Goal: Task Accomplishment & Management: Manage account settings

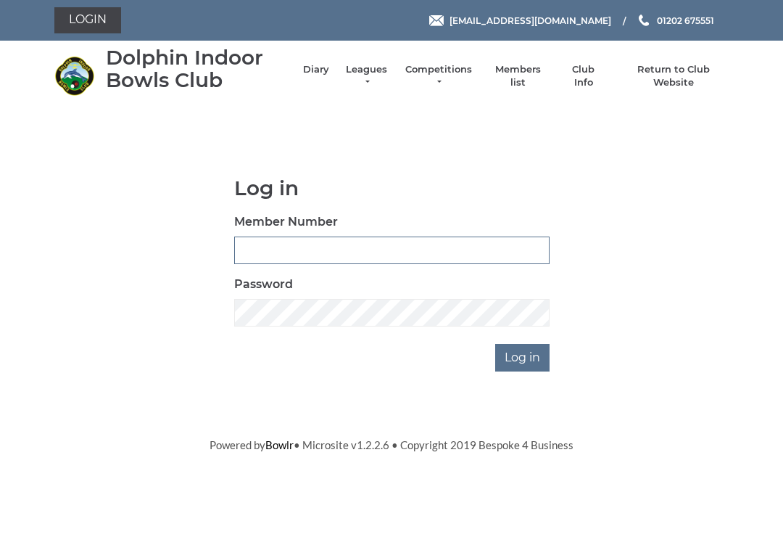
type input "3550"
click at [524, 356] on input "Log in" at bounding box center [522, 358] width 54 height 28
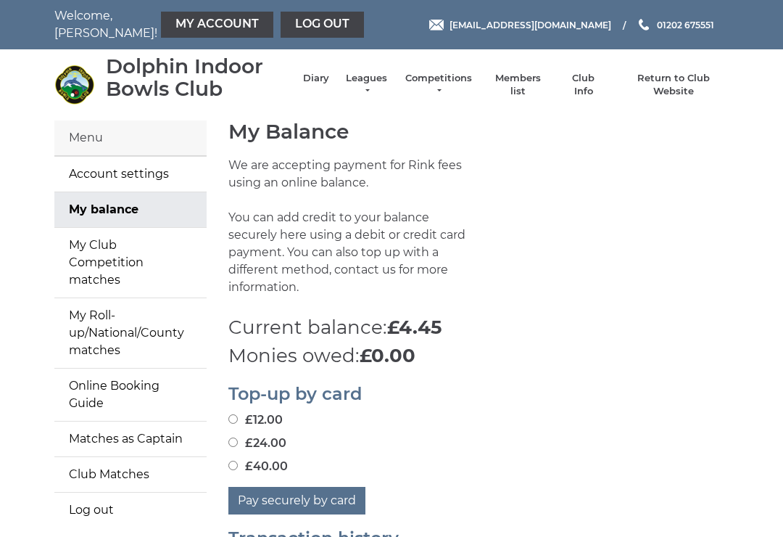
click at [112, 313] on link "My Roll-up/National/County matches" at bounding box center [130, 333] width 152 height 70
click at [589, 86] on link "Club Info" at bounding box center [584, 85] width 42 height 26
click at [281, 29] on link "Log out" at bounding box center [322, 25] width 83 height 26
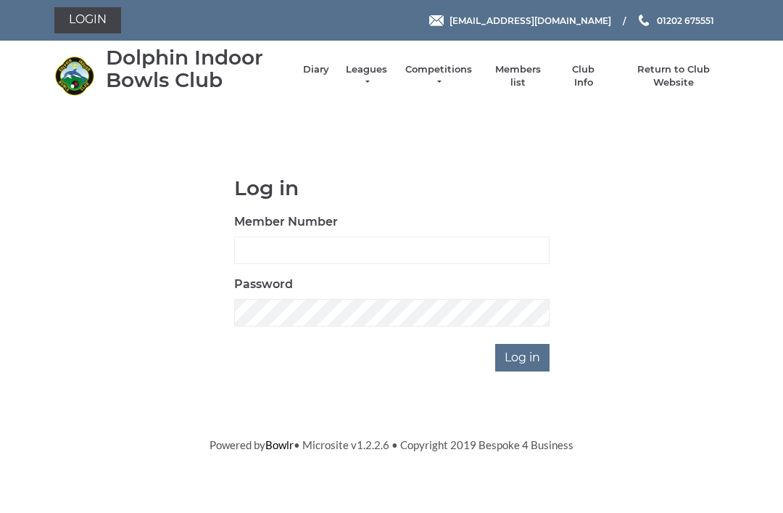
scroll to position [114, 0]
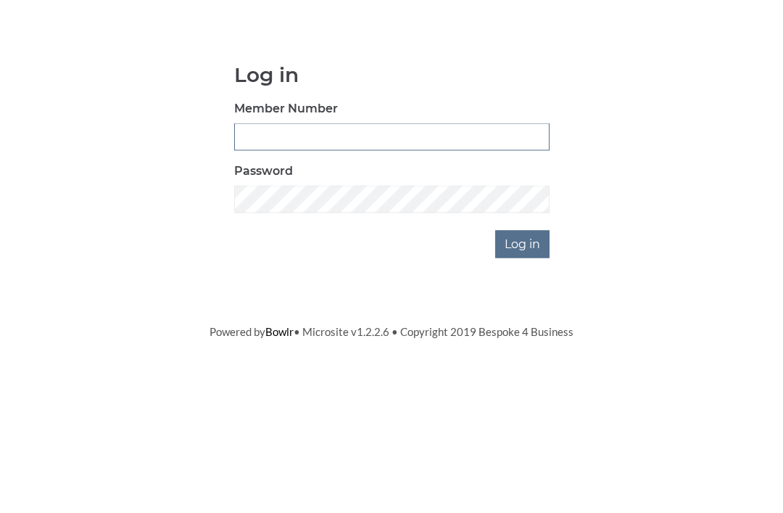
type input "3550"
click at [524, 344] on input "Log in" at bounding box center [522, 358] width 54 height 28
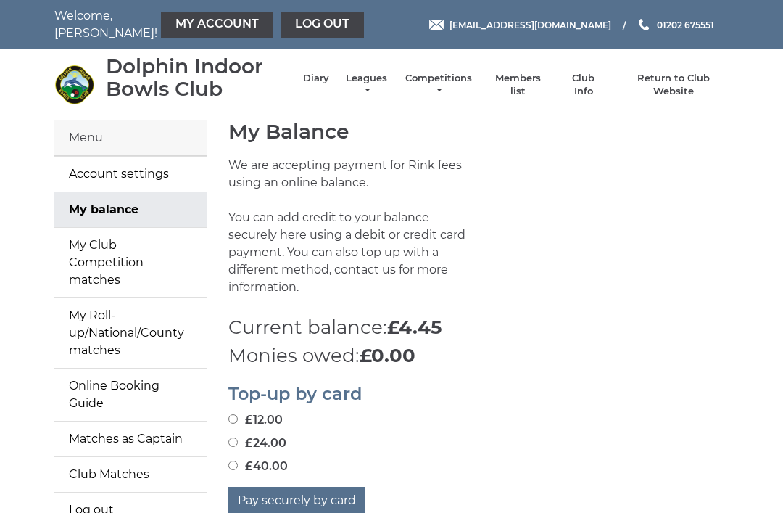
click at [149, 137] on div "Menu" at bounding box center [130, 138] width 152 height 36
click at [117, 144] on div "Menu" at bounding box center [130, 138] width 152 height 36
click at [281, 24] on link "Log out" at bounding box center [322, 25] width 83 height 26
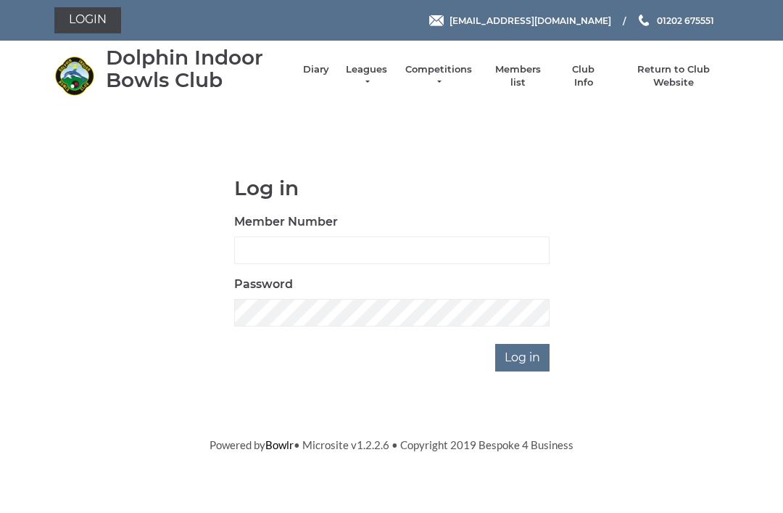
scroll to position [114, 0]
